Goal: Transaction & Acquisition: Purchase product/service

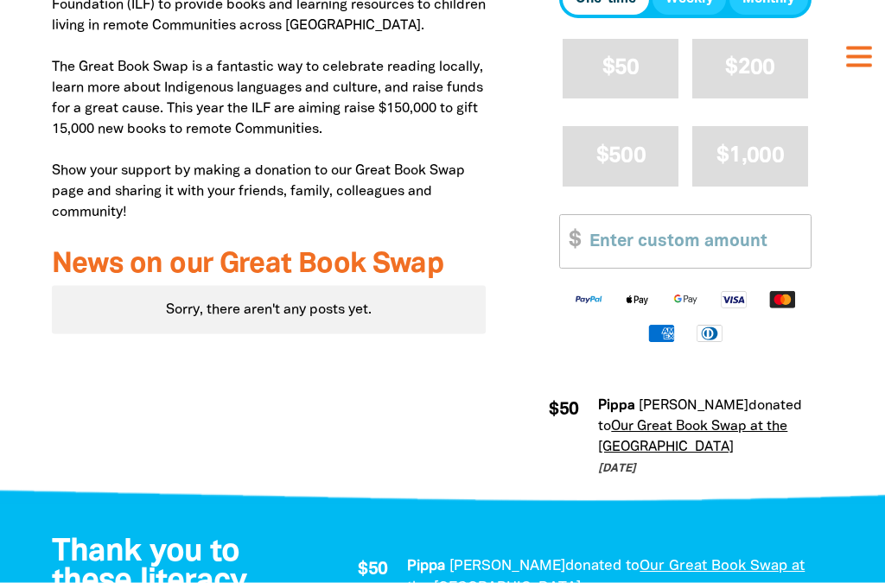
scroll to position [668, 0]
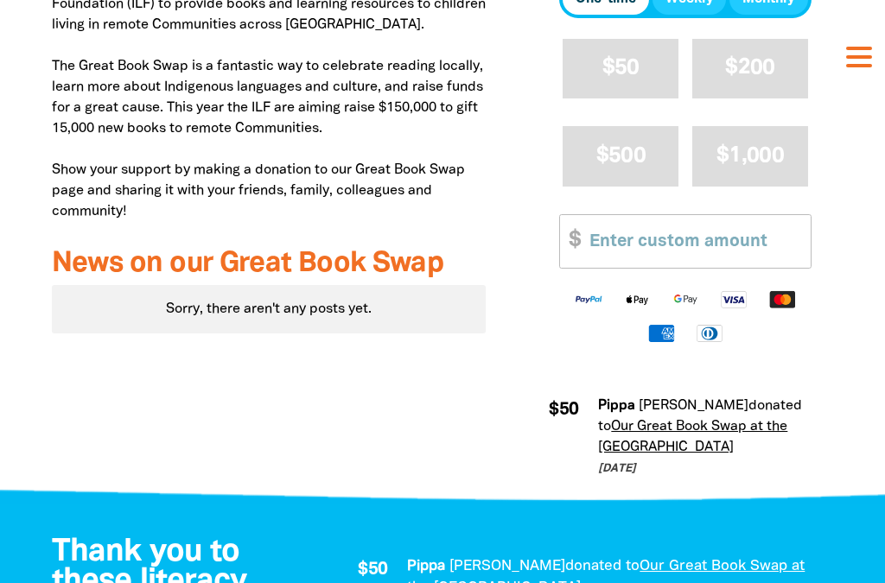
click at [608, 78] on span "$50" at bounding box center [620, 68] width 37 height 20
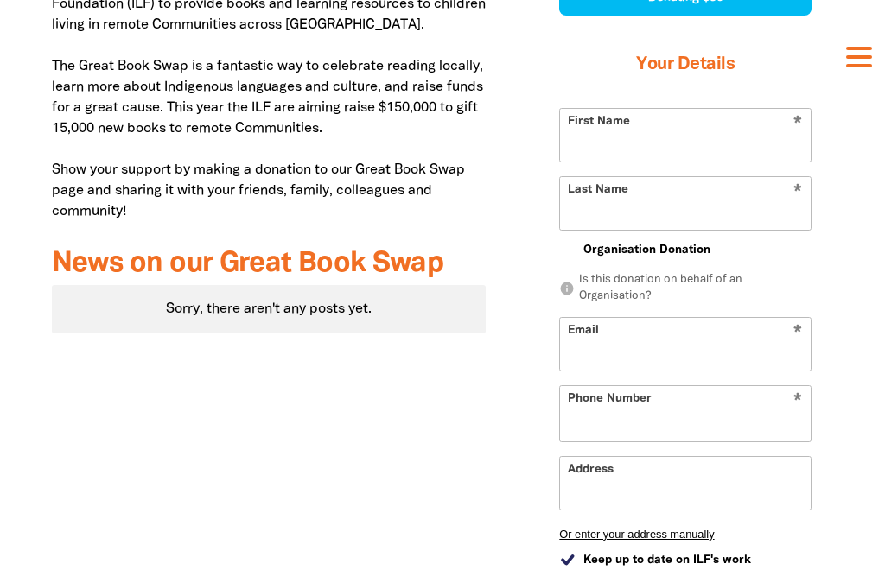
select select "AU"
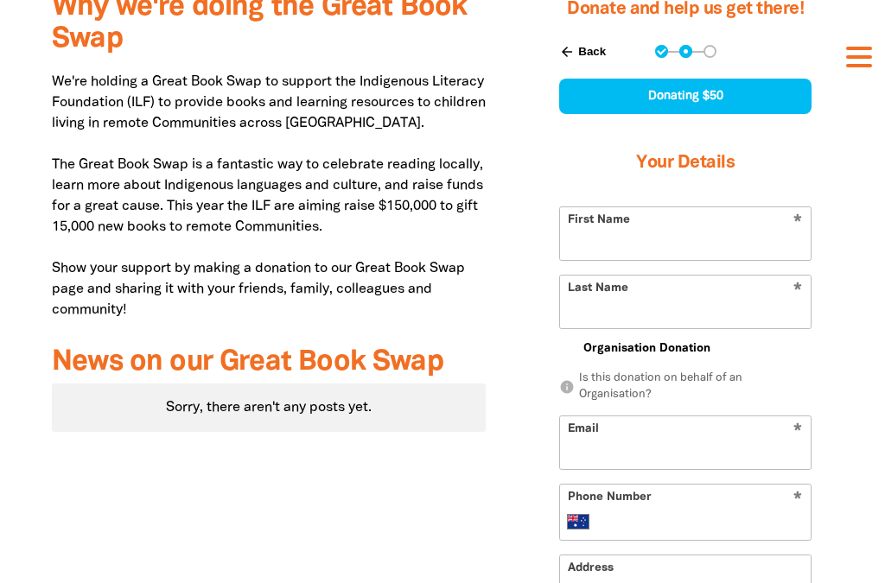
scroll to position [555, 0]
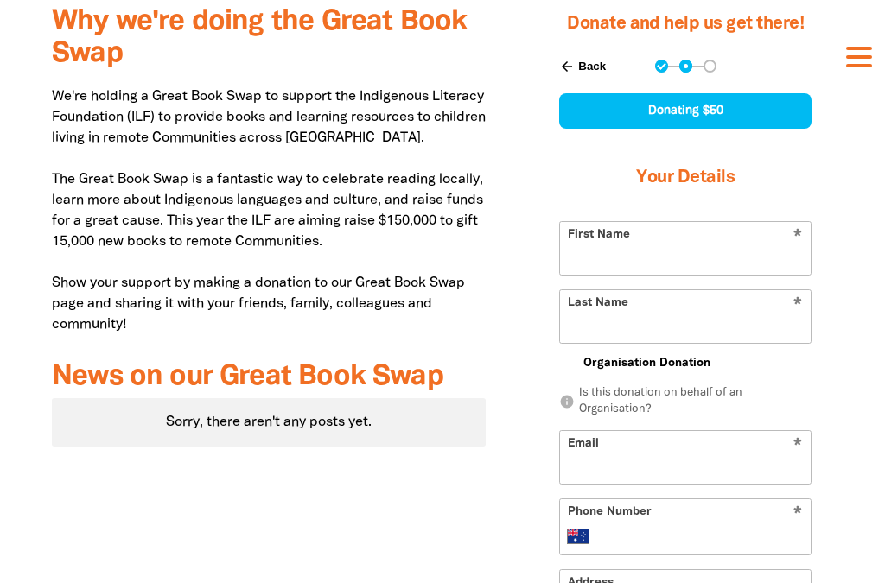
click at [582, 275] on input "First Name" at bounding box center [685, 248] width 251 height 53
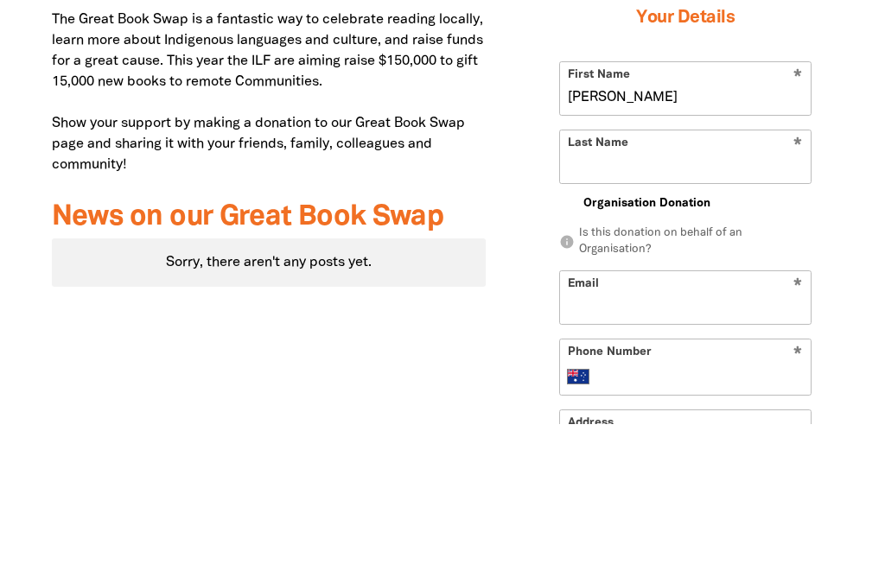
type input "[PERSON_NAME]"
click at [597, 290] on input "Last Name" at bounding box center [685, 316] width 251 height 53
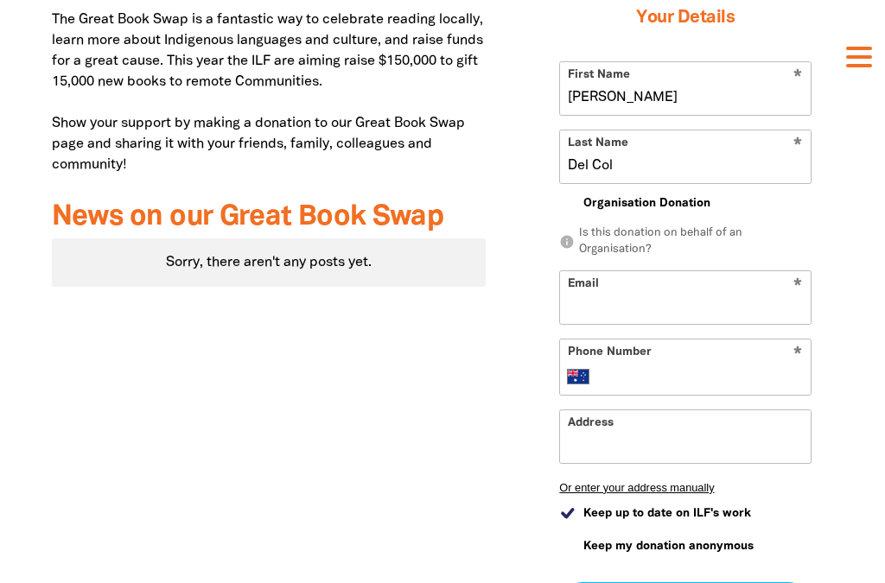
type input "Del Col"
click at [581, 324] on input "Email" at bounding box center [685, 297] width 251 height 53
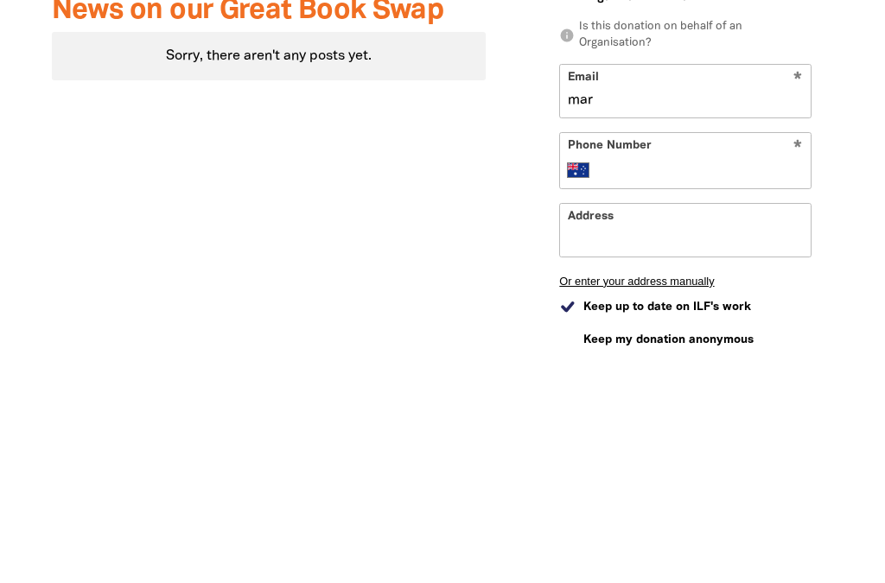
type input "[EMAIL_ADDRESS][DOMAIN_NAME]"
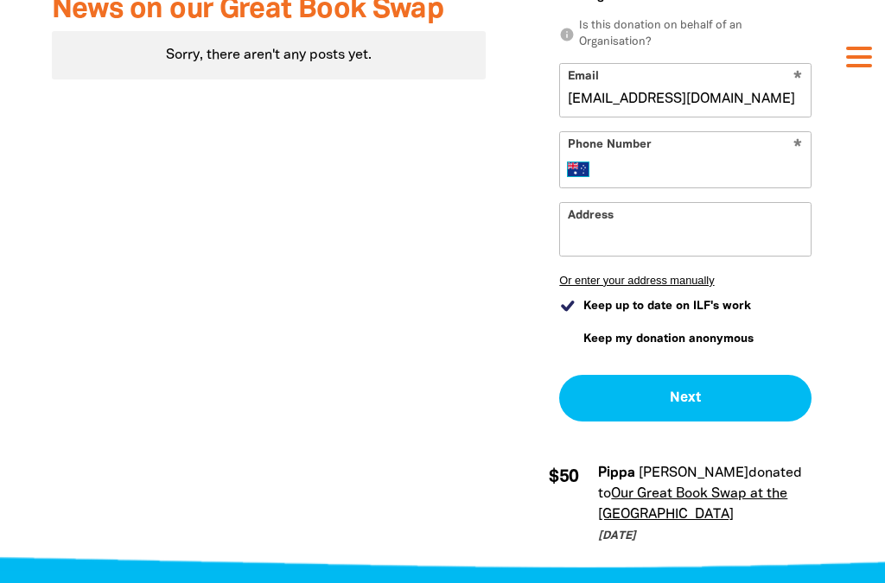
click at [574, 180] on select "International [GEOGRAPHIC_DATA] [GEOGRAPHIC_DATA] [GEOGRAPHIC_DATA] [GEOGRAPHIC…" at bounding box center [582, 169] width 29 height 21
click at [672, 180] on input "Phone Number" at bounding box center [702, 169] width 200 height 21
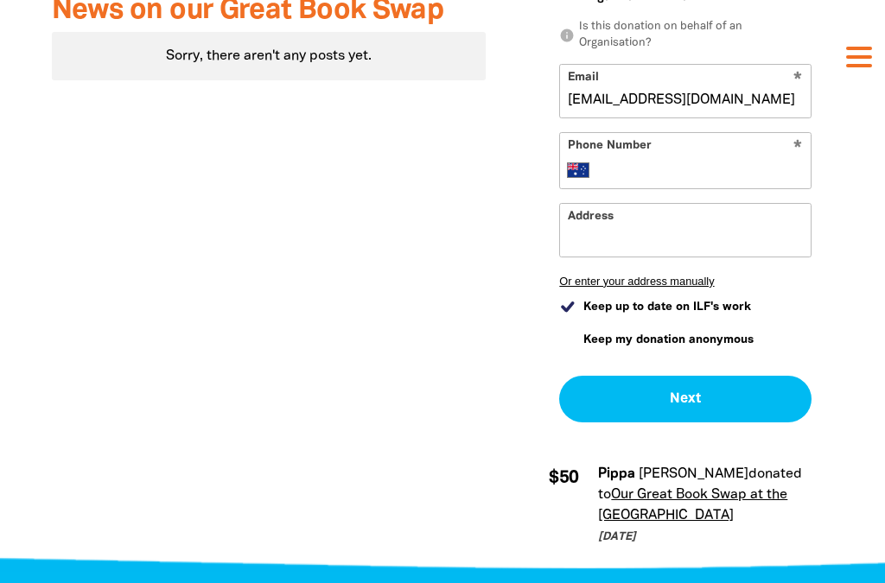
type input "0413 480 559"
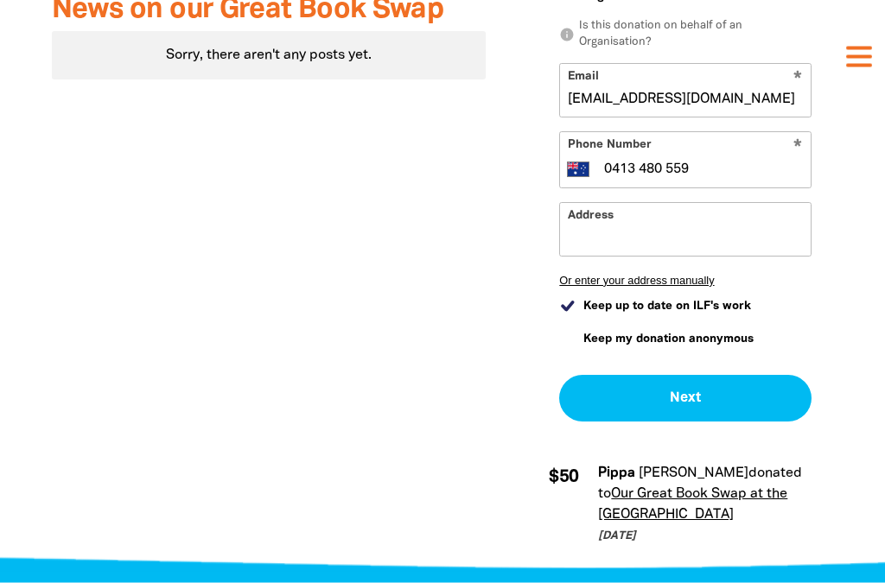
click at [591, 257] on input "Address" at bounding box center [685, 230] width 251 height 53
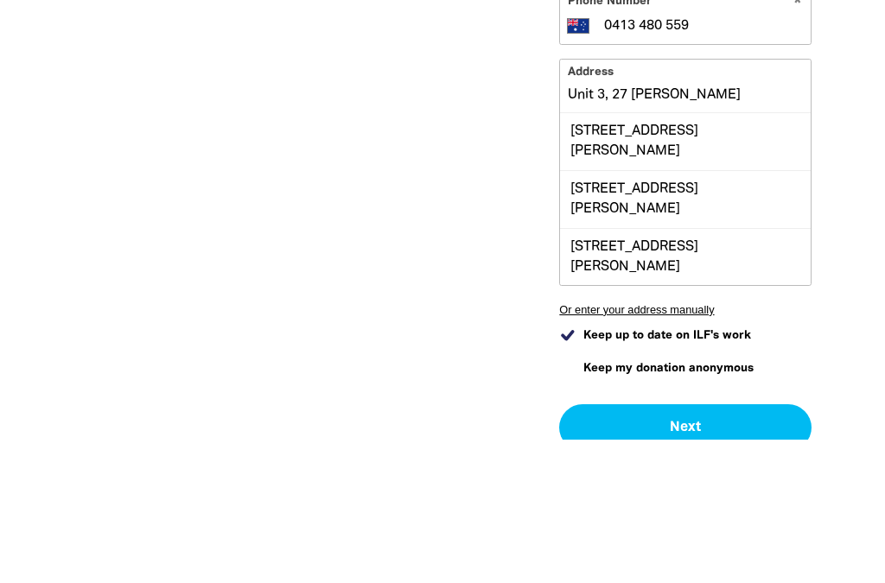
click at [604, 257] on div "[STREET_ADDRESS][PERSON_NAME]" at bounding box center [685, 285] width 251 height 57
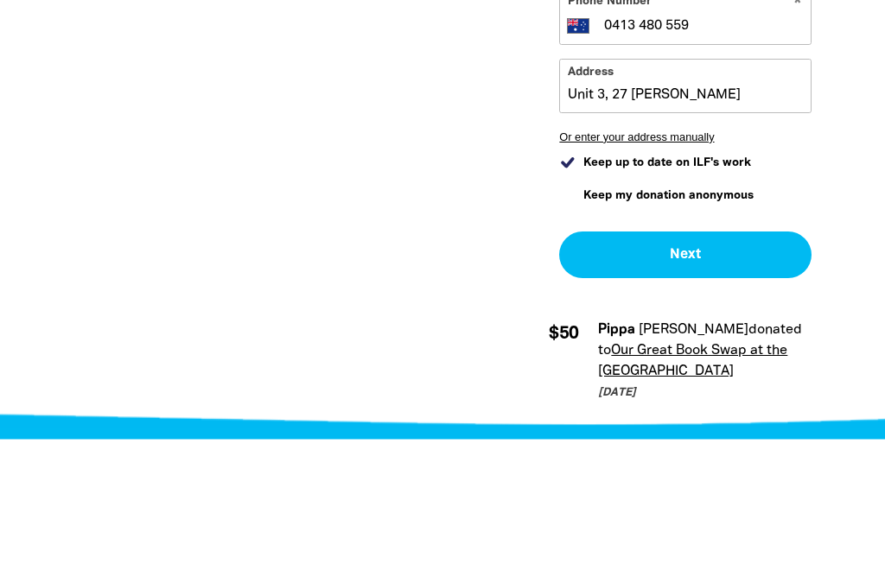
type input "[STREET_ADDRESS][PERSON_NAME]"
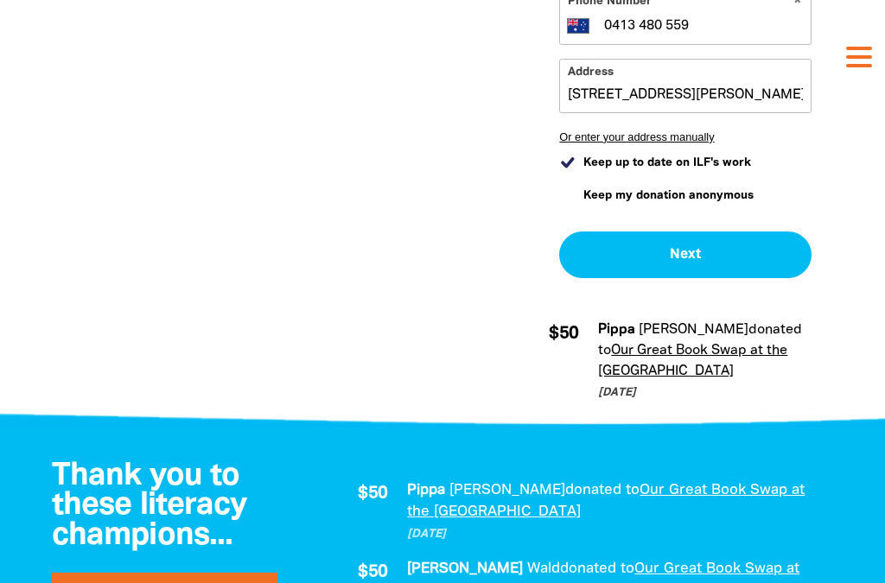
click at [571, 171] on input "Keep up to date on ILF's work" at bounding box center [567, 163] width 16 height 16
checkbox input "false"
click at [626, 278] on button "Next chevron_right" at bounding box center [685, 255] width 252 height 47
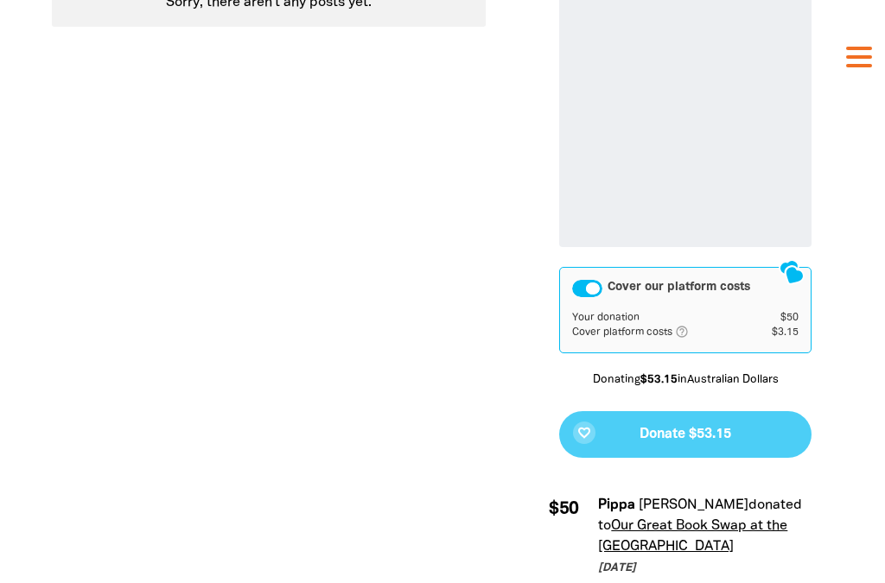
scroll to position [977, 0]
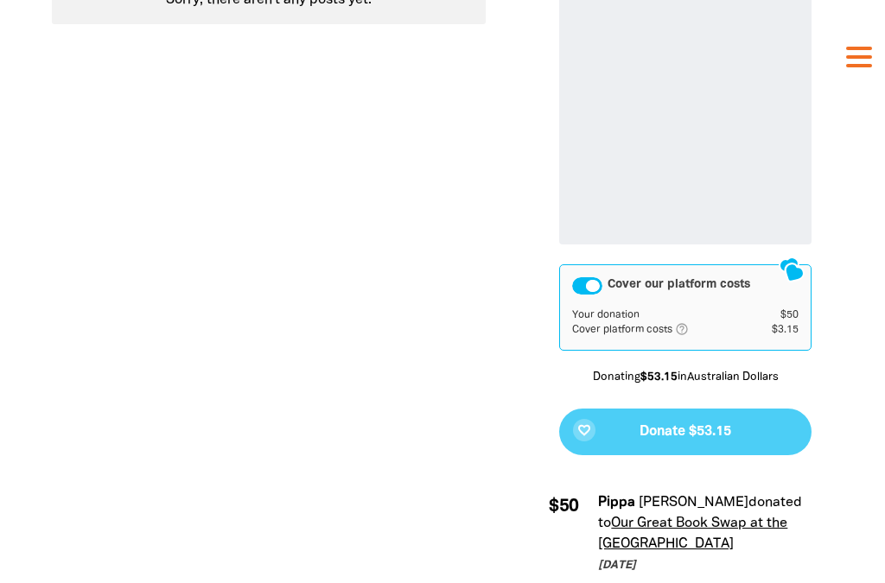
click at [591, 295] on div "Cover our platform costs" at bounding box center [587, 285] width 30 height 17
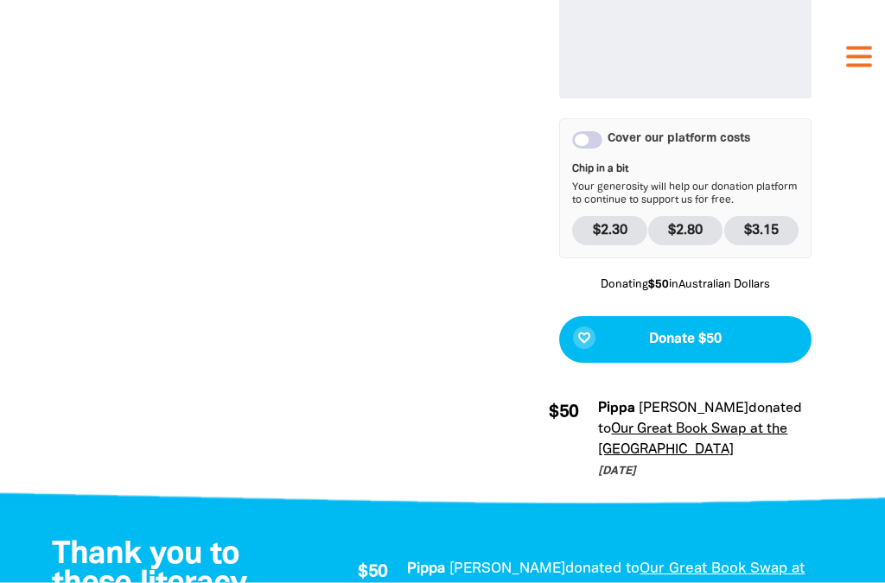
scroll to position [1155, 0]
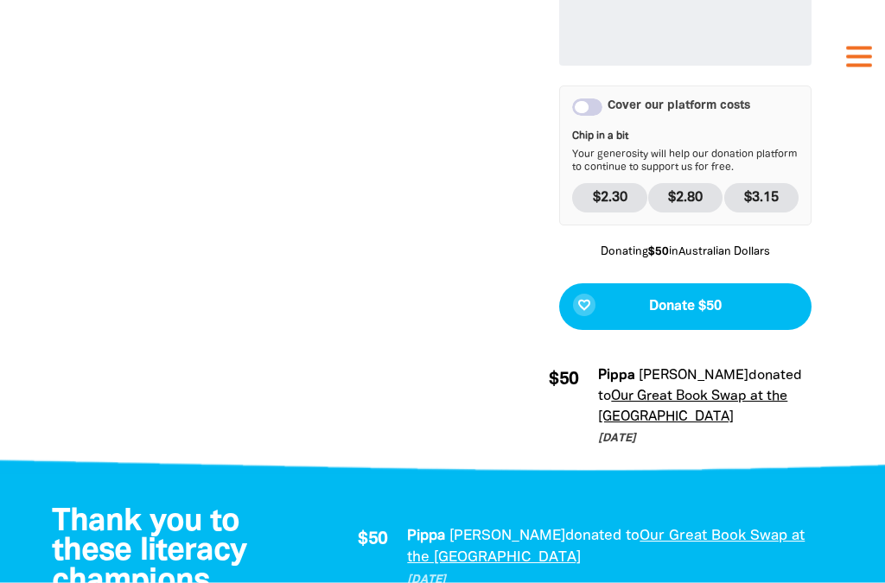
click at [683, 315] on span "Donate $50" at bounding box center [685, 308] width 73 height 14
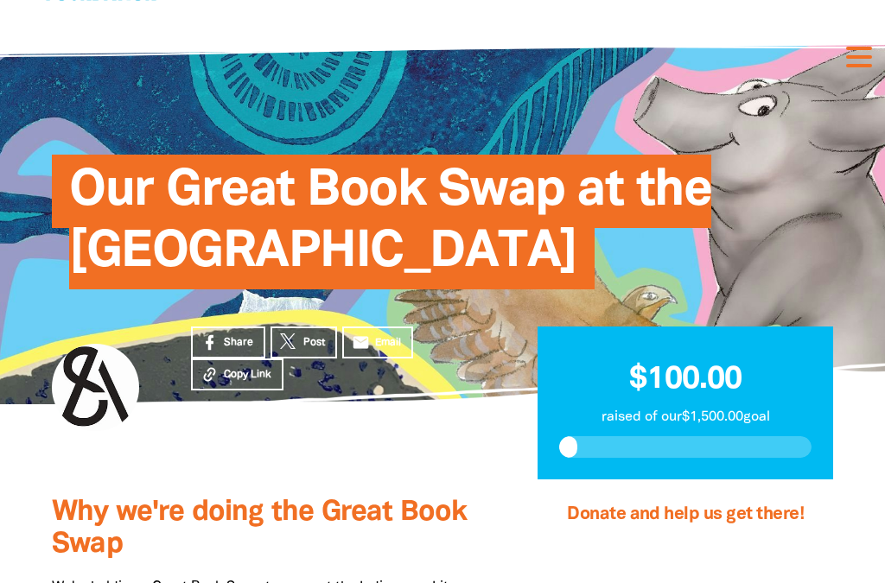
scroll to position [0, 0]
